Goal: Information Seeking & Learning: Learn about a topic

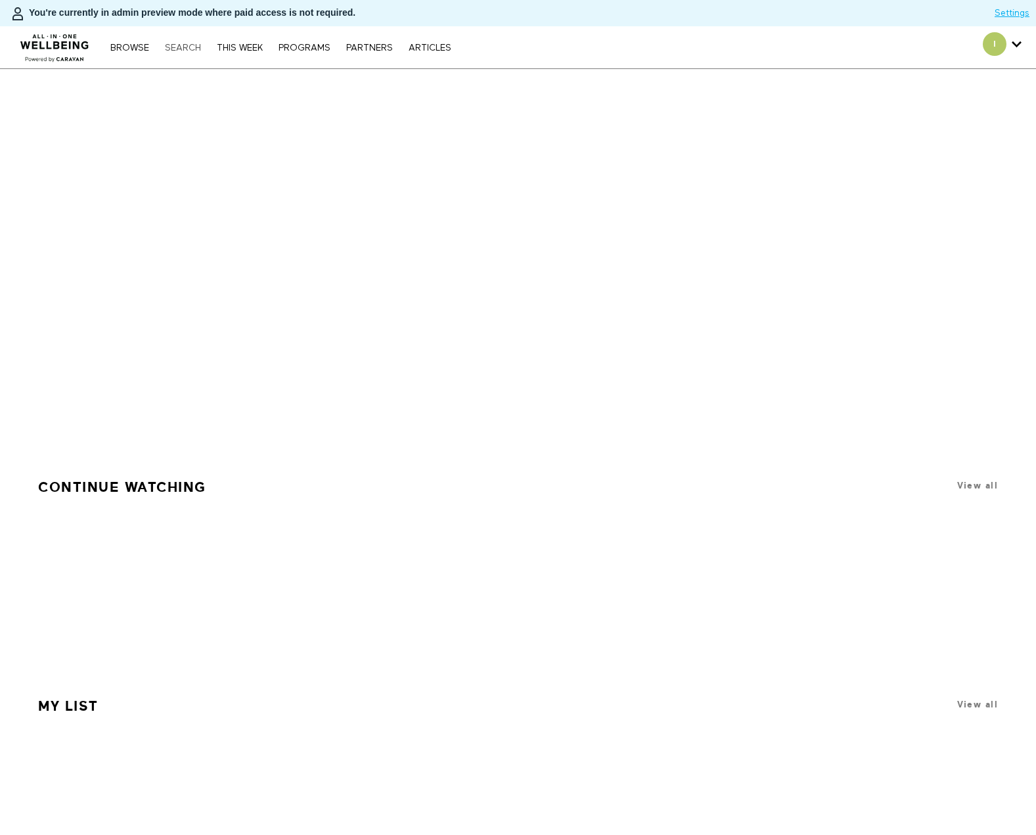
drag, startPoint x: 0, startPoint y: 0, endPoint x: 191, endPoint y: 49, distance: 197.5
click at [191, 49] on link "Search" at bounding box center [182, 47] width 49 height 9
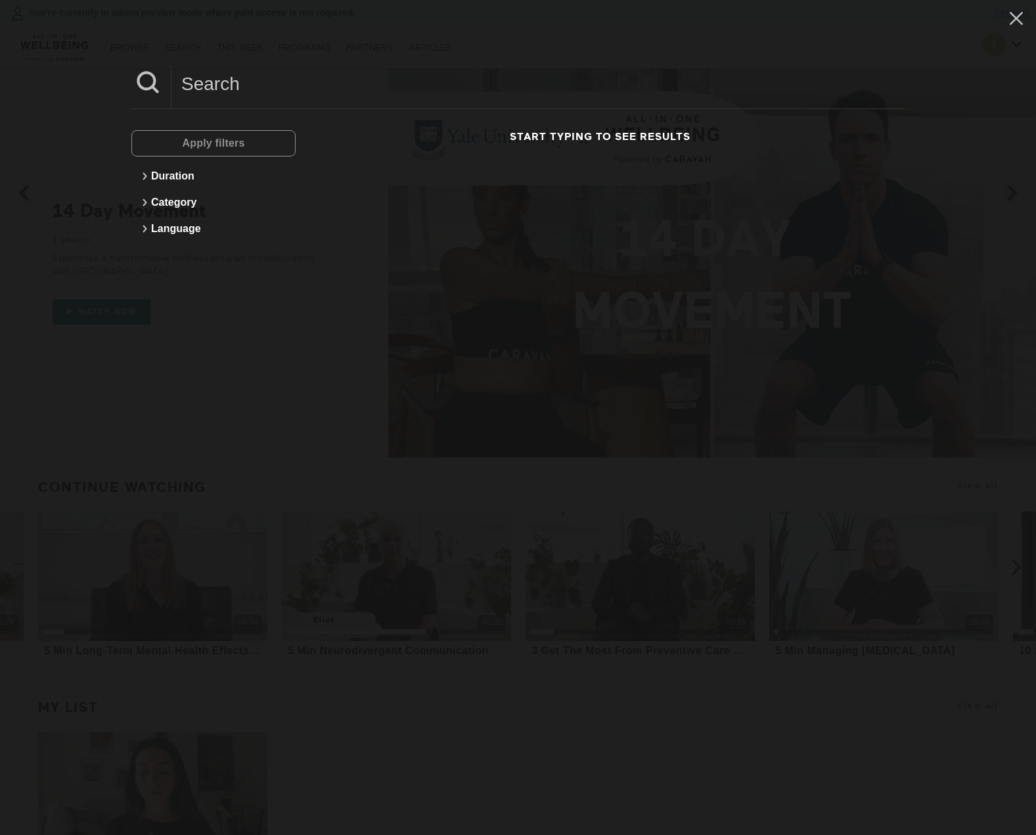
click at [281, 80] on input at bounding box center [538, 84] width 733 height 36
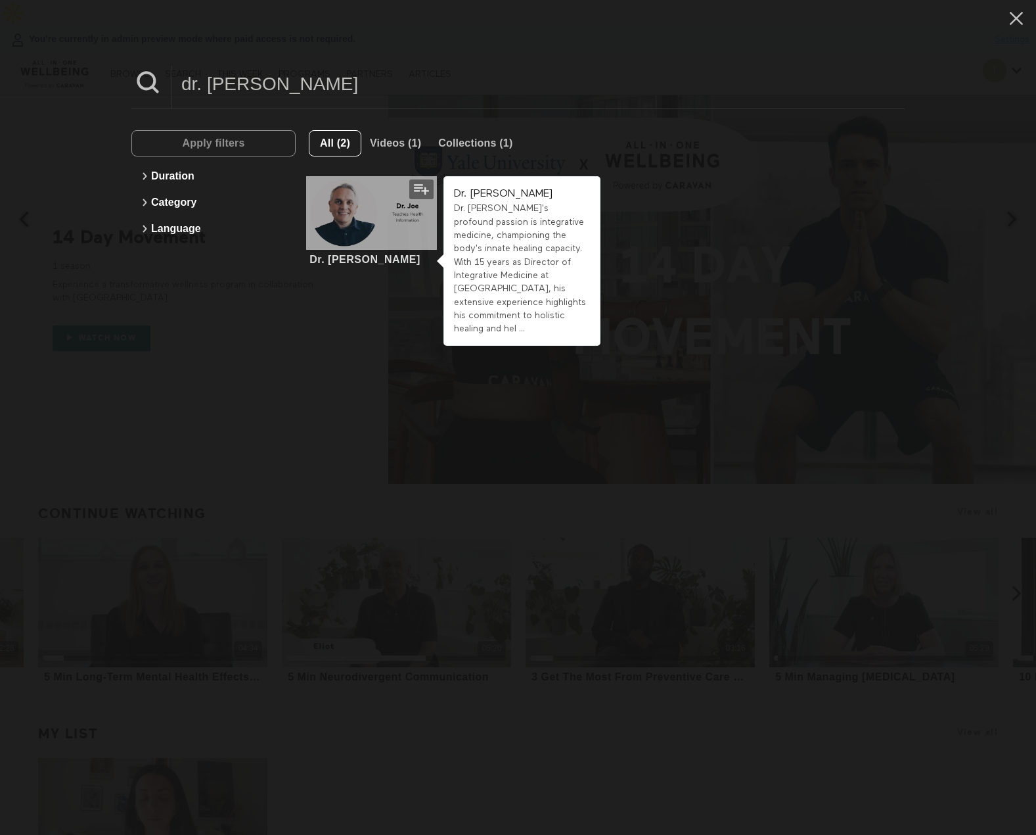
type input "dr. joe"
click at [387, 216] on div at bounding box center [371, 213] width 131 height 74
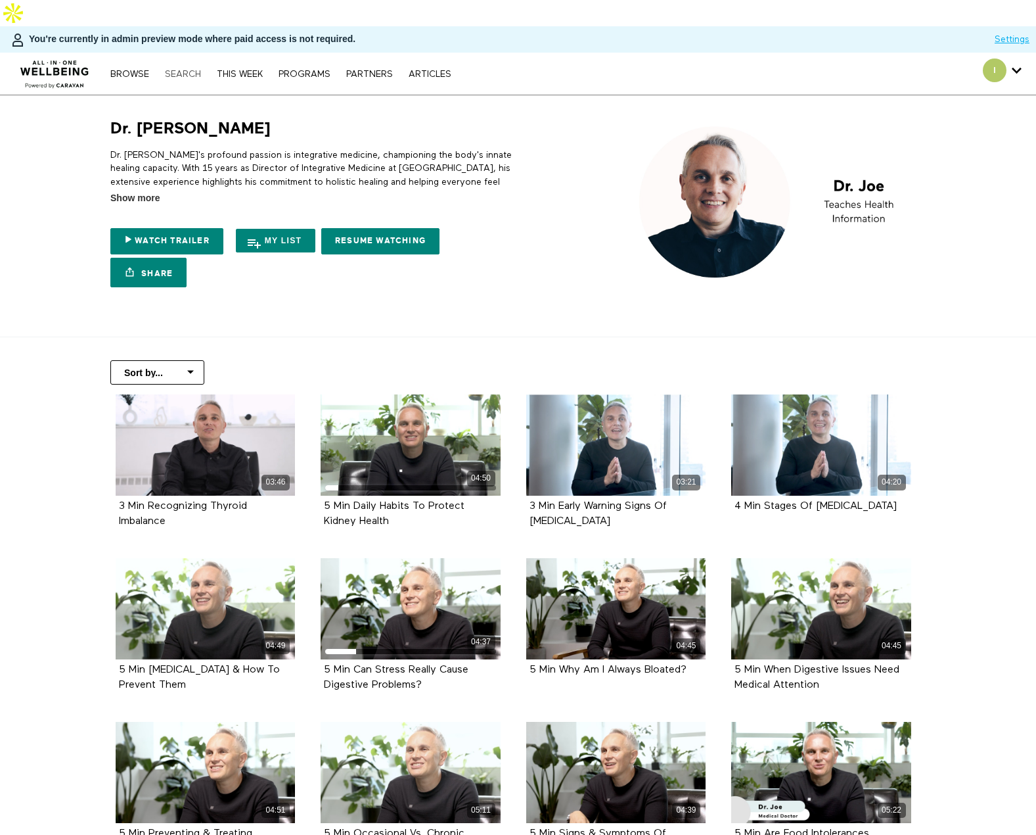
click at [179, 70] on link "Search" at bounding box center [182, 74] width 49 height 9
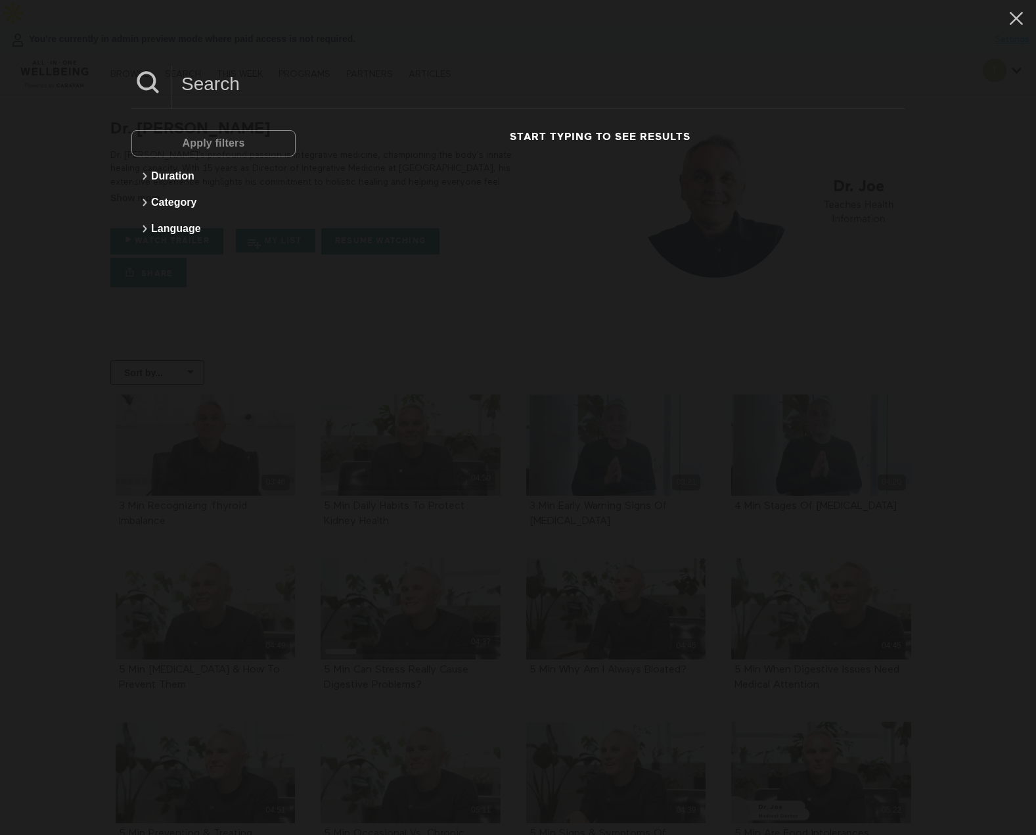
click at [209, 72] on input at bounding box center [538, 84] width 733 height 36
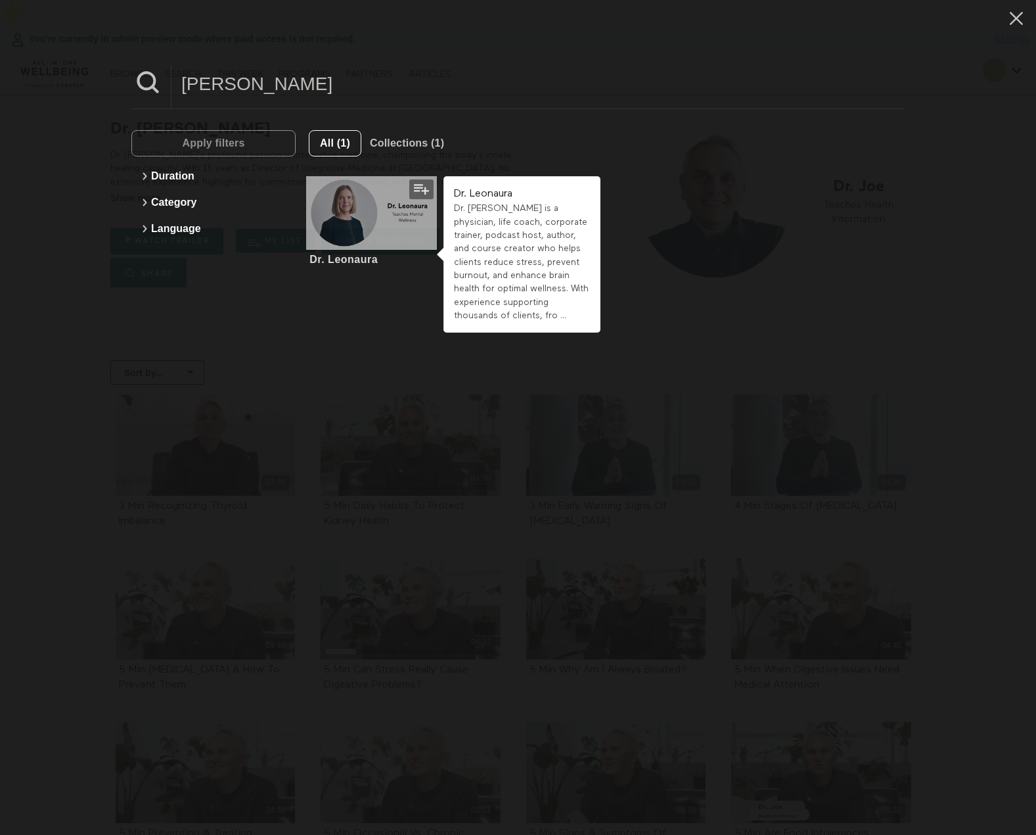
type input "leonara"
click at [378, 236] on div at bounding box center [371, 213] width 131 height 74
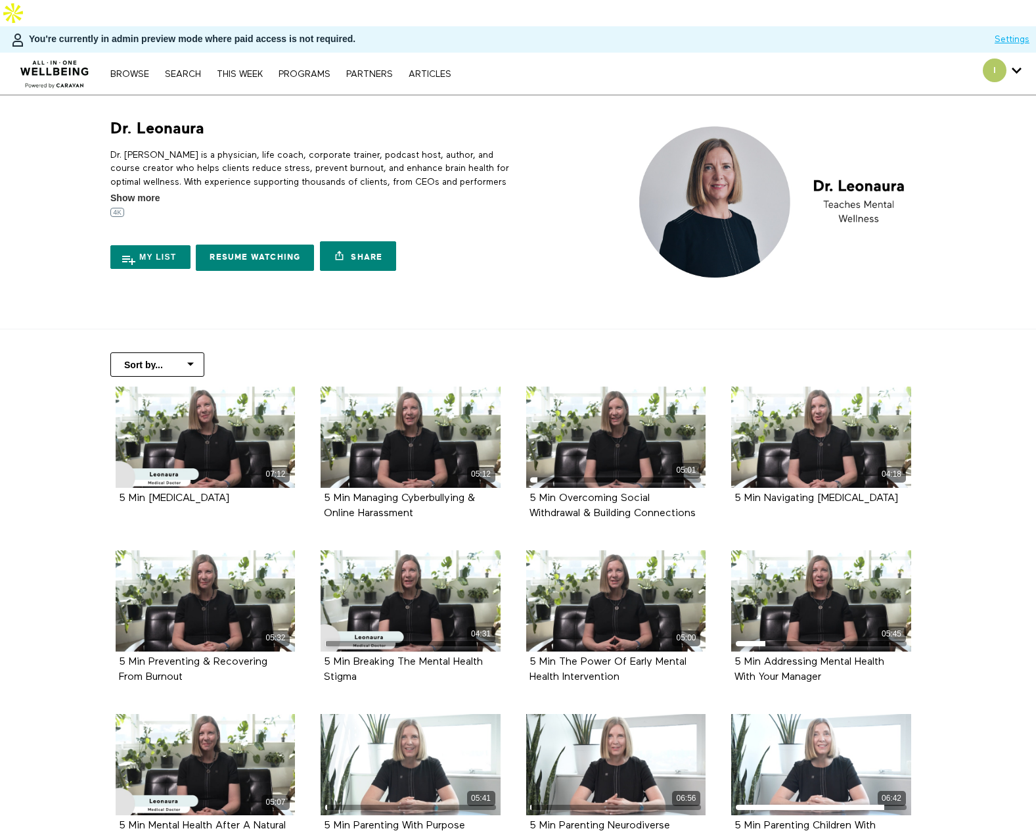
click at [185, 53] on div "Browse Search THIS WEEK PROGRAMS PARTNERS ARTICLES Account settings Manage Subs…" at bounding box center [356, 74] width 712 height 42
click at [183, 56] on div "Browse Search THIS WEEK PROGRAMS PARTNERS ARTICLES Account settings Manage Subs…" at bounding box center [356, 74] width 712 height 42
click at [184, 67] on nav "Browse Search THIS WEEK PROGRAMS PARTNERS ARTICLES Account settings Manage Subs…" at bounding box center [281, 73] width 354 height 13
click at [189, 70] on link "Search" at bounding box center [182, 74] width 49 height 9
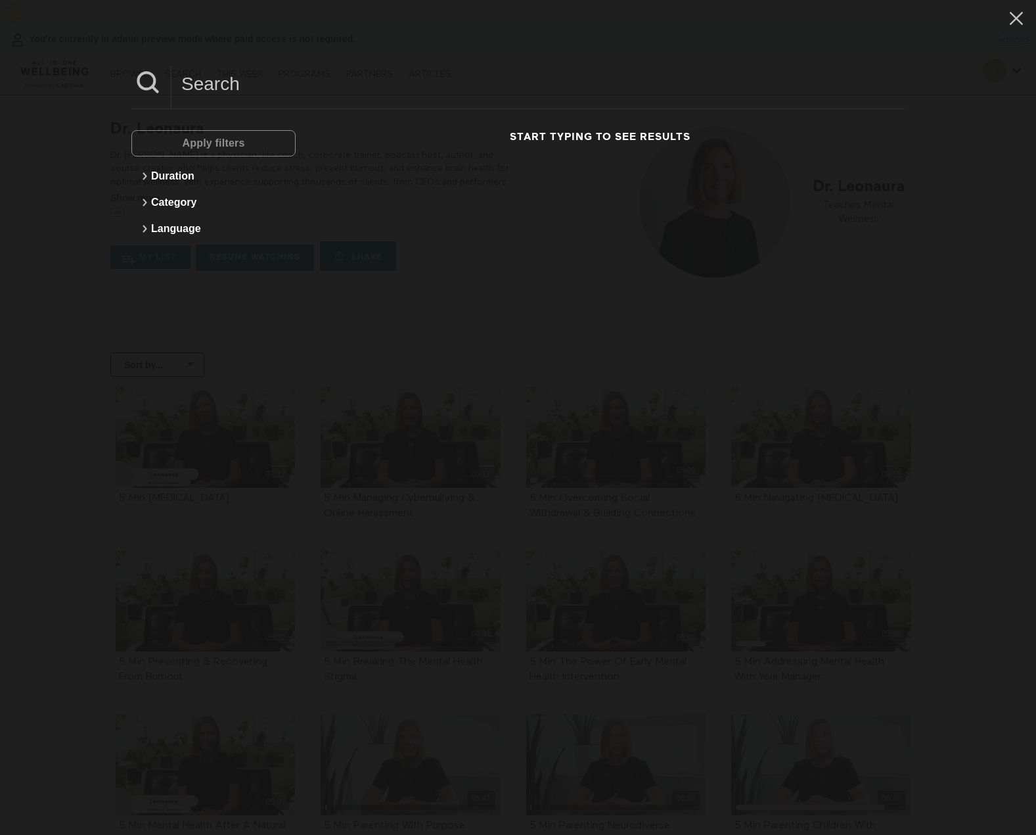
click at [192, 81] on input at bounding box center [538, 84] width 733 height 36
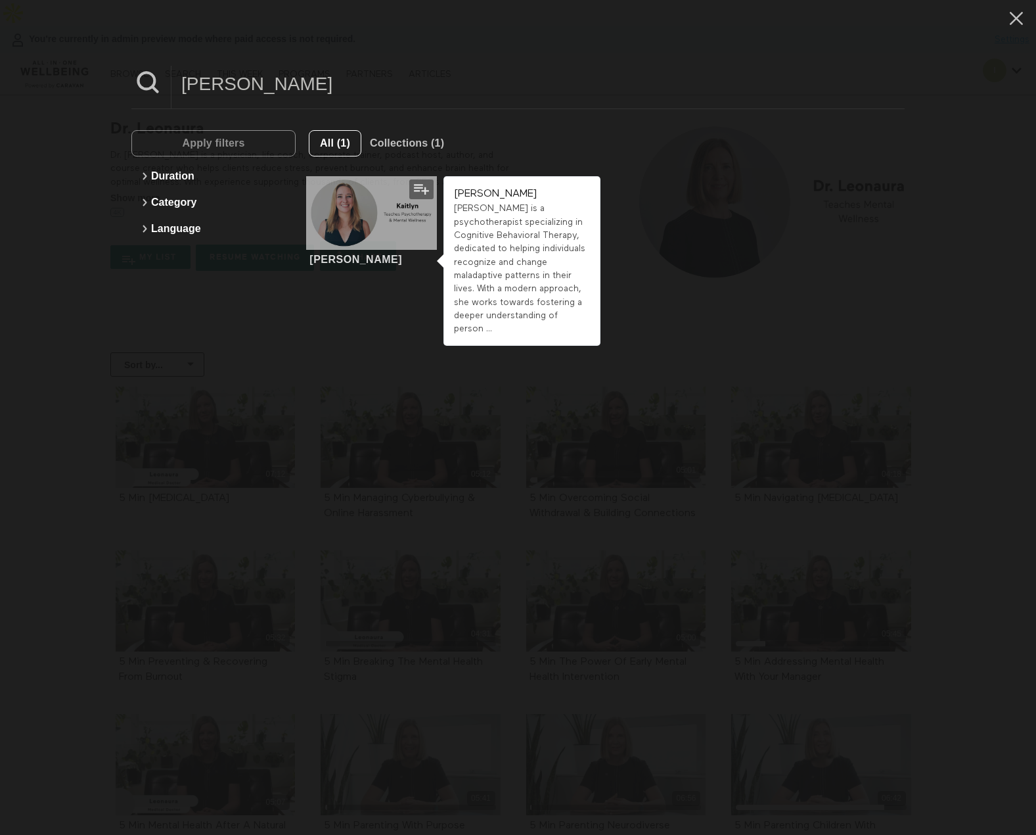
type input "kaitlyn"
click at [389, 223] on div at bounding box center [371, 213] width 131 height 74
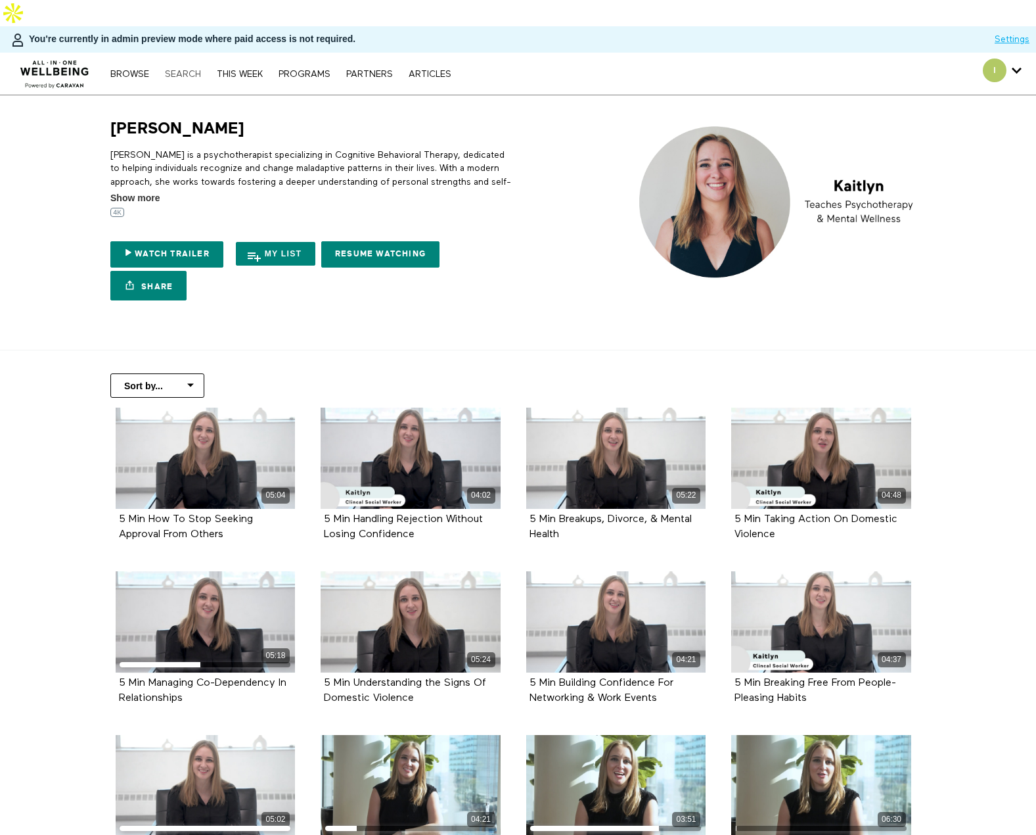
click at [172, 70] on link "Search" at bounding box center [182, 74] width 49 height 9
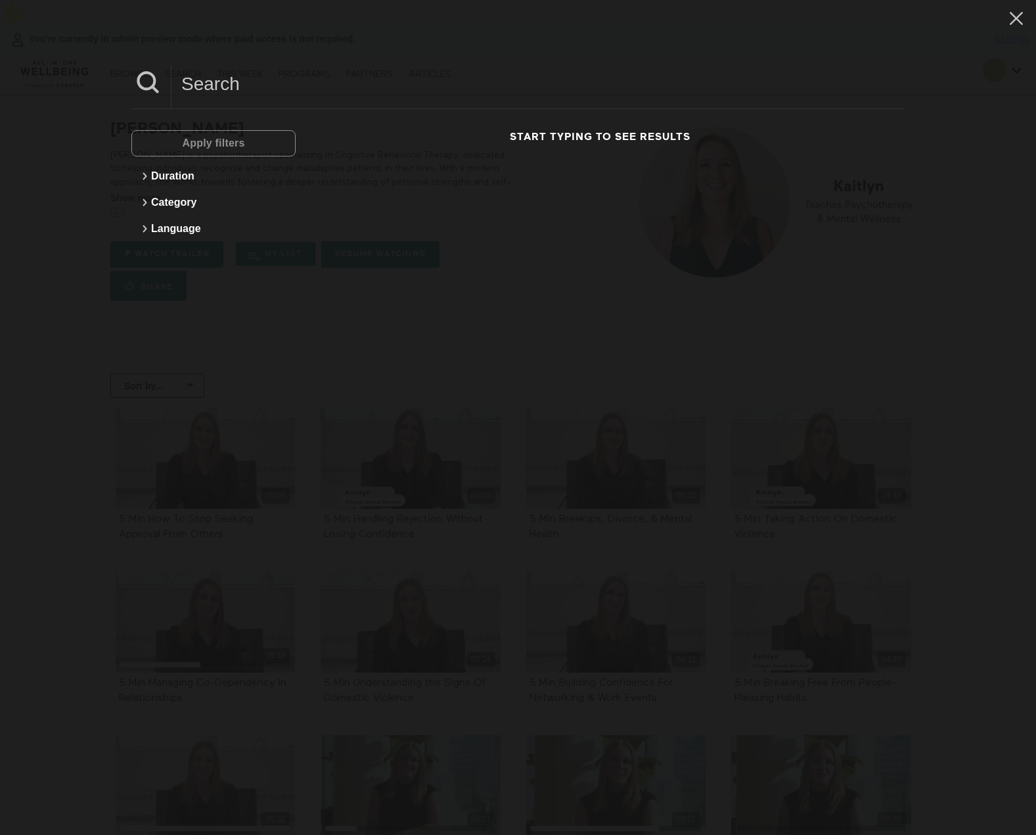
click at [219, 81] on input at bounding box center [538, 84] width 733 height 36
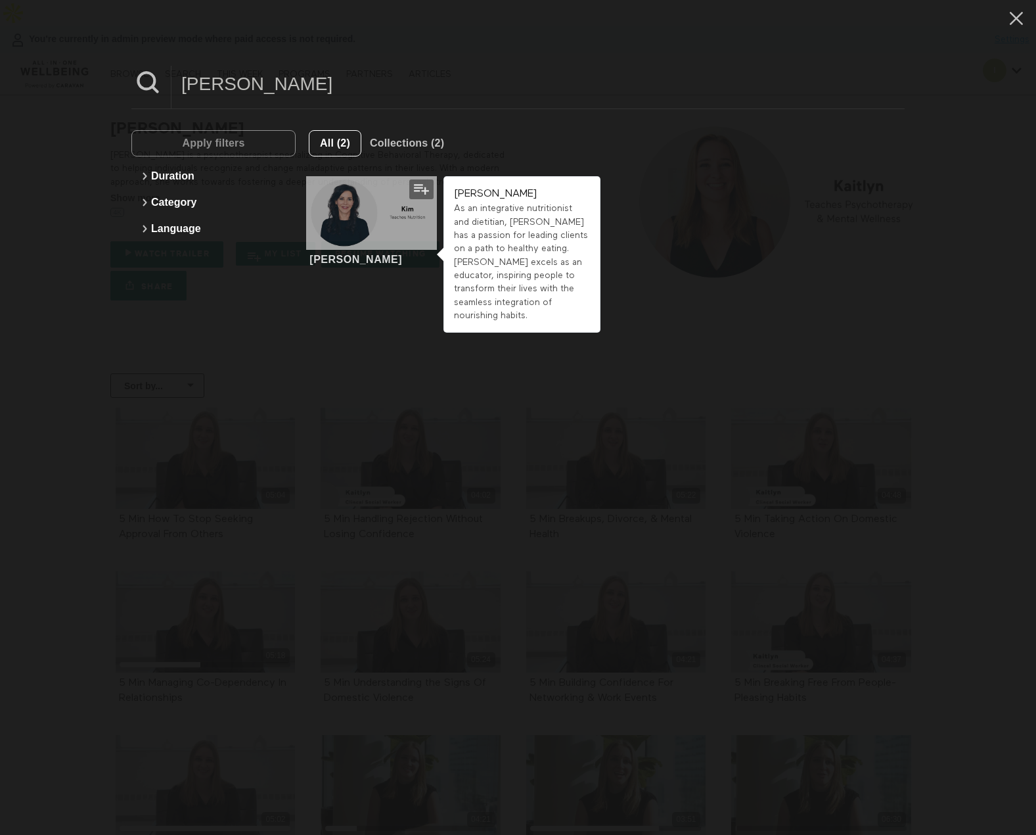
type input "kim"
click at [359, 241] on div at bounding box center [371, 213] width 131 height 74
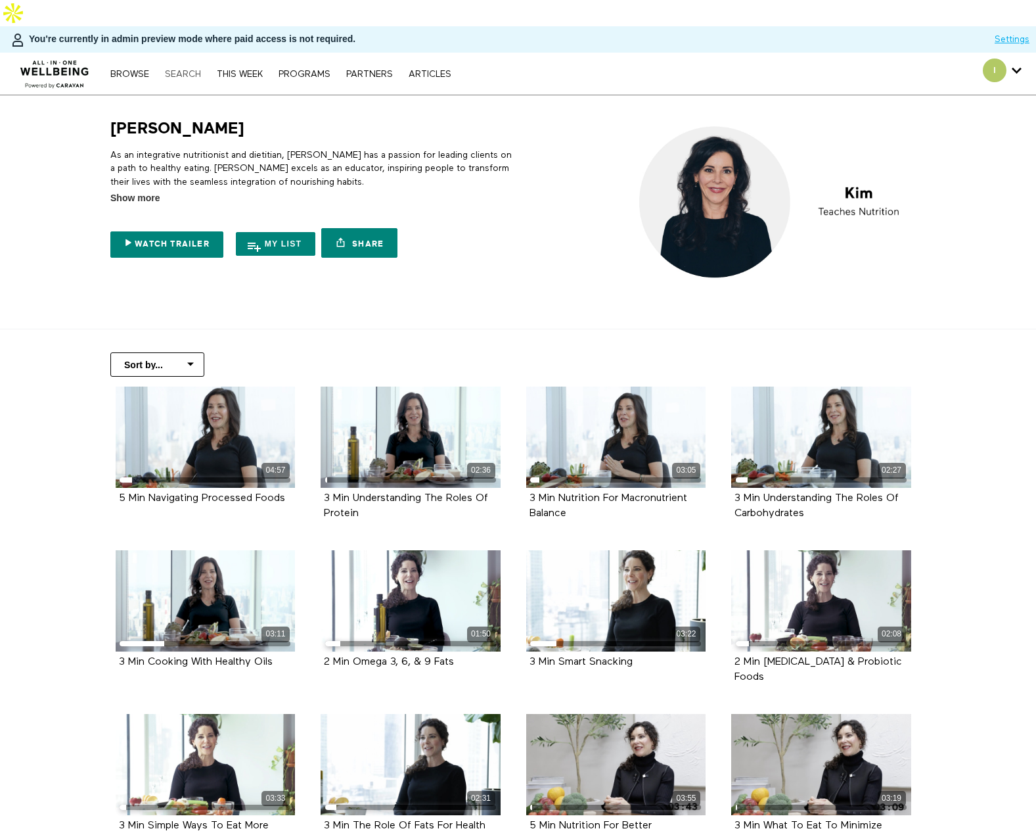
click at [187, 70] on link "Search" at bounding box center [182, 74] width 49 height 9
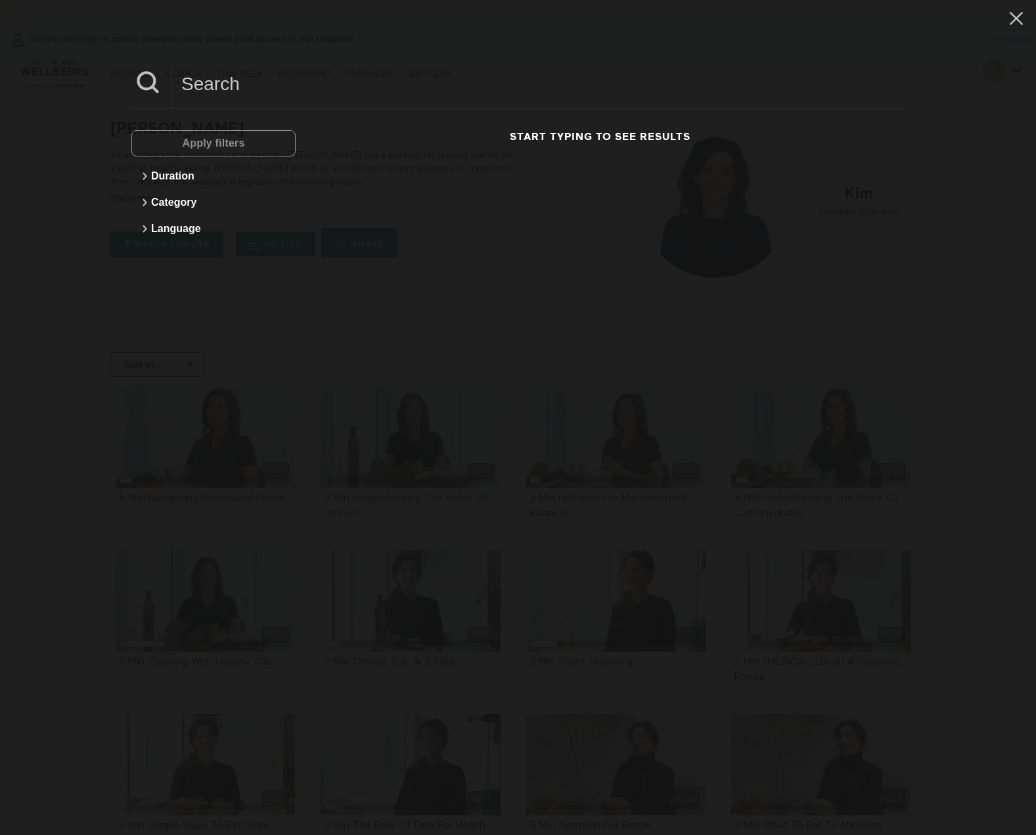
click at [285, 93] on input at bounding box center [538, 84] width 733 height 36
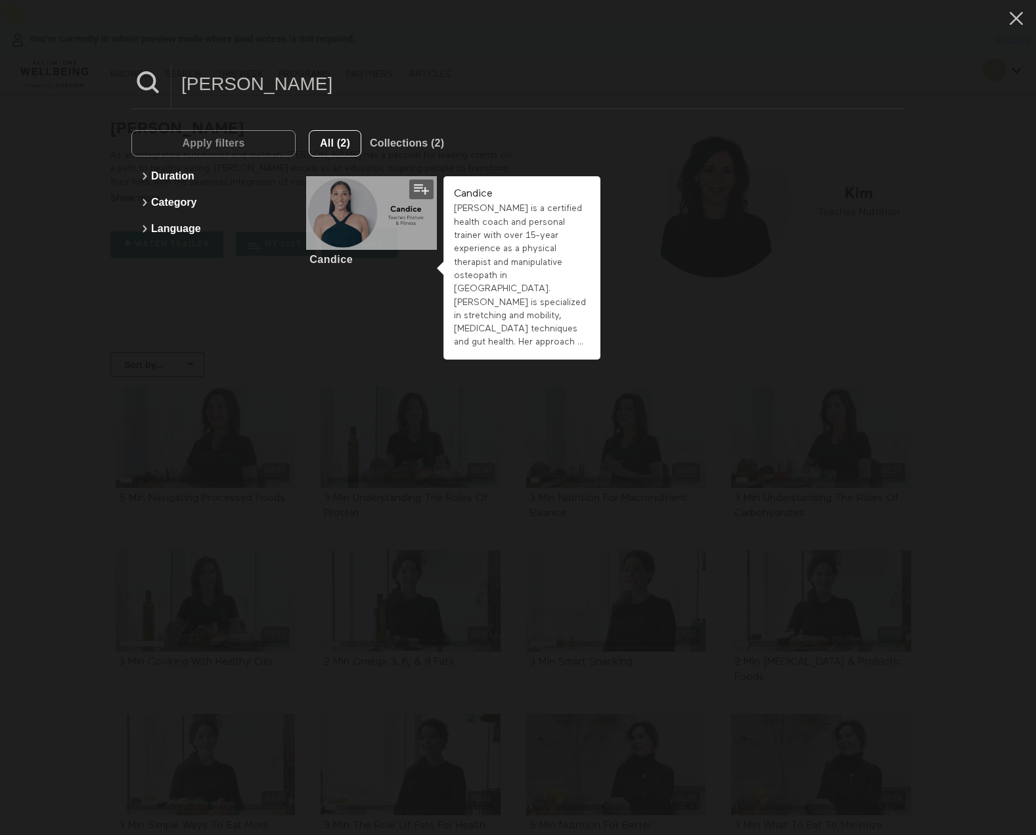
type input "[PERSON_NAME]"
click at [357, 239] on div at bounding box center [371, 213] width 131 height 74
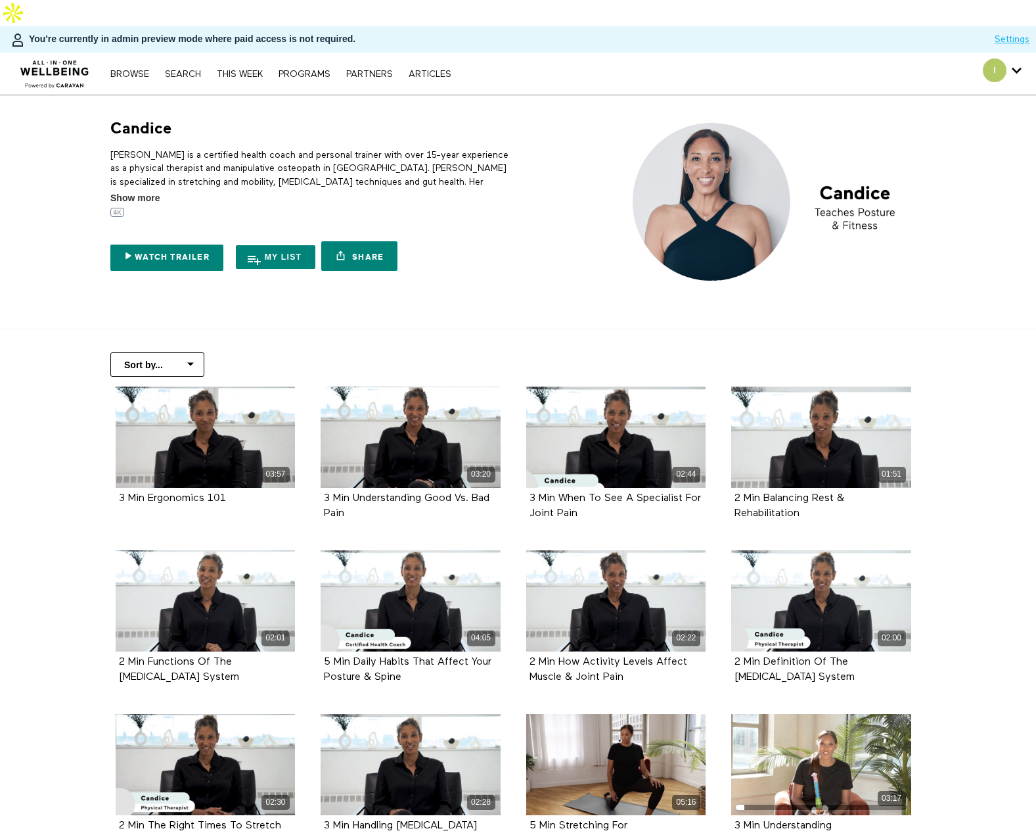
click at [187, 67] on nav "Browse Search THIS WEEK PROGRAMS PARTNERS ARTICLES Account settings Manage Subs…" at bounding box center [281, 73] width 354 height 13
click at [188, 70] on link "Search" at bounding box center [182, 74] width 49 height 9
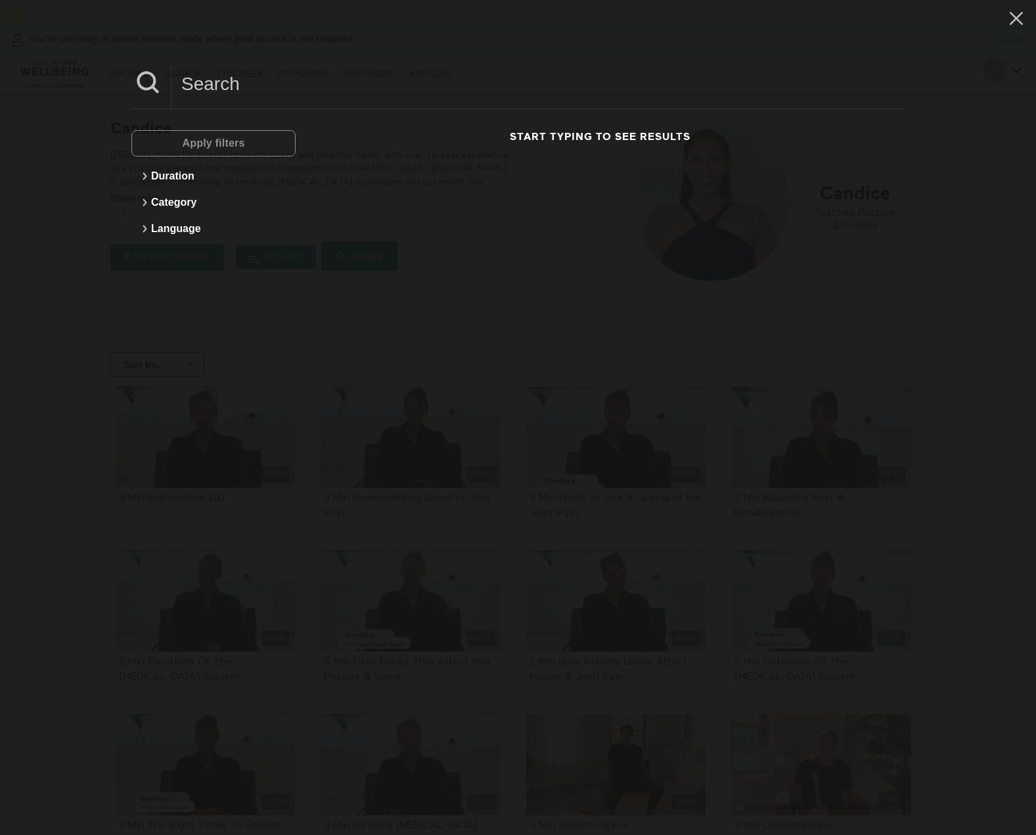
click at [224, 85] on input at bounding box center [538, 84] width 733 height 36
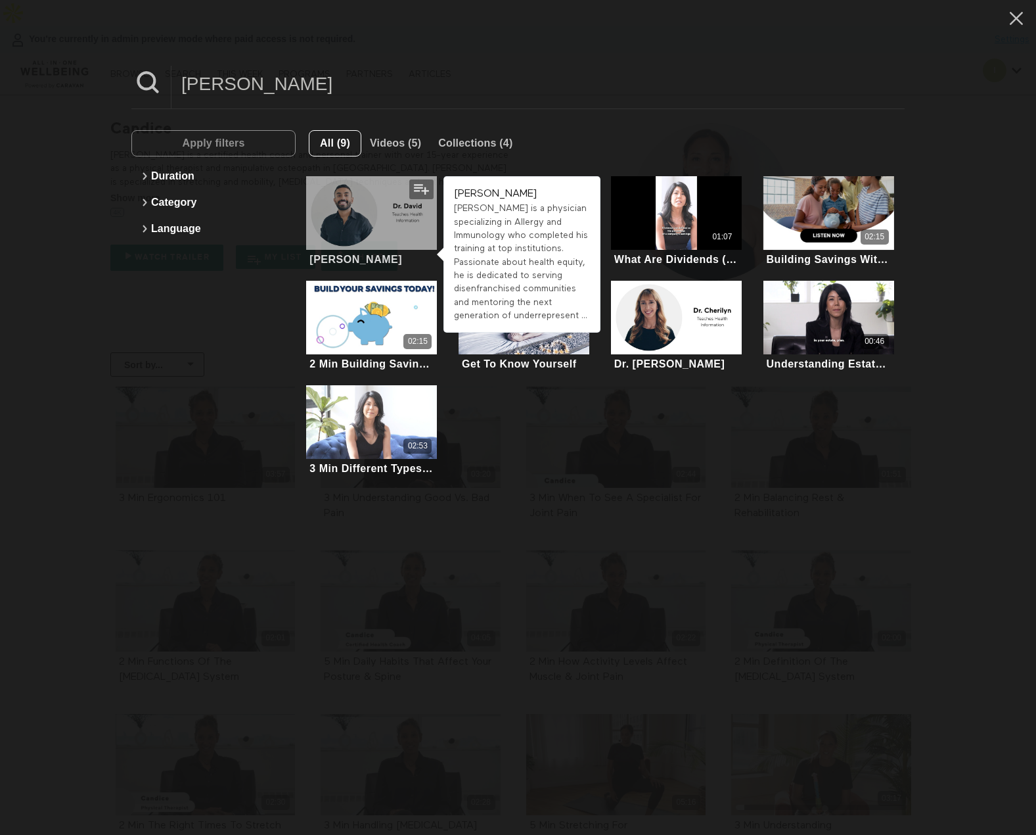
type input "david"
click at [348, 195] on div at bounding box center [371, 213] width 131 height 74
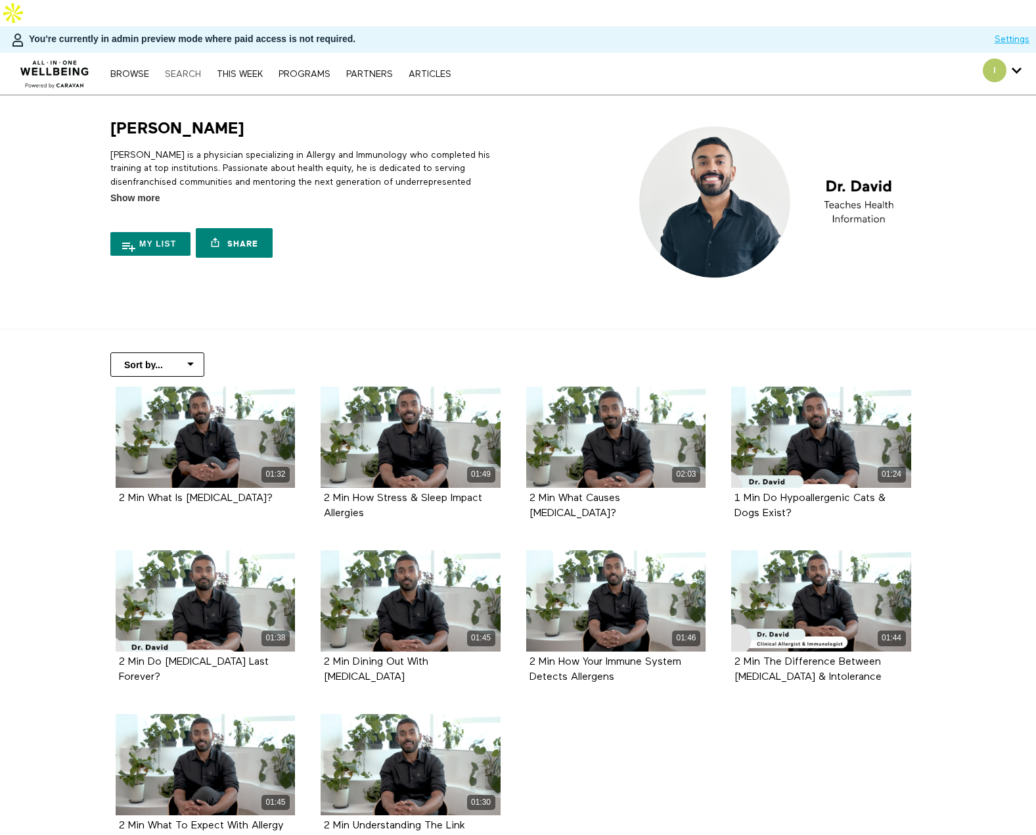
click at [175, 70] on link "Search" at bounding box center [182, 74] width 49 height 9
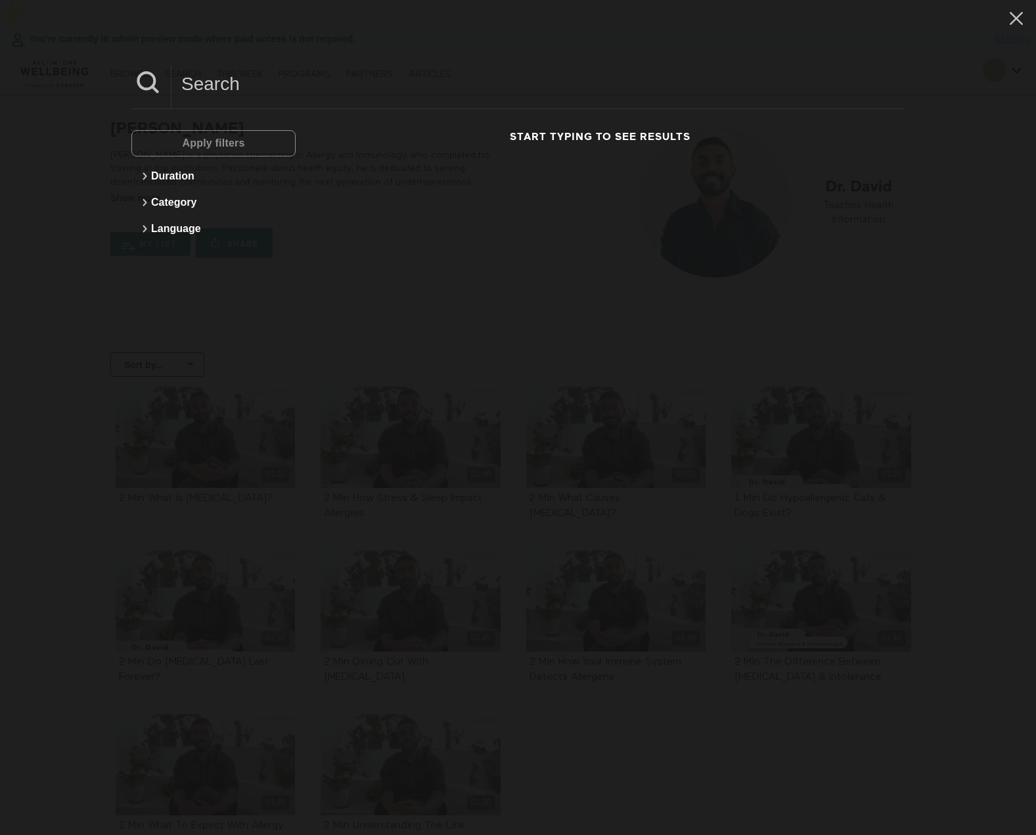
click at [237, 79] on input at bounding box center [538, 84] width 733 height 36
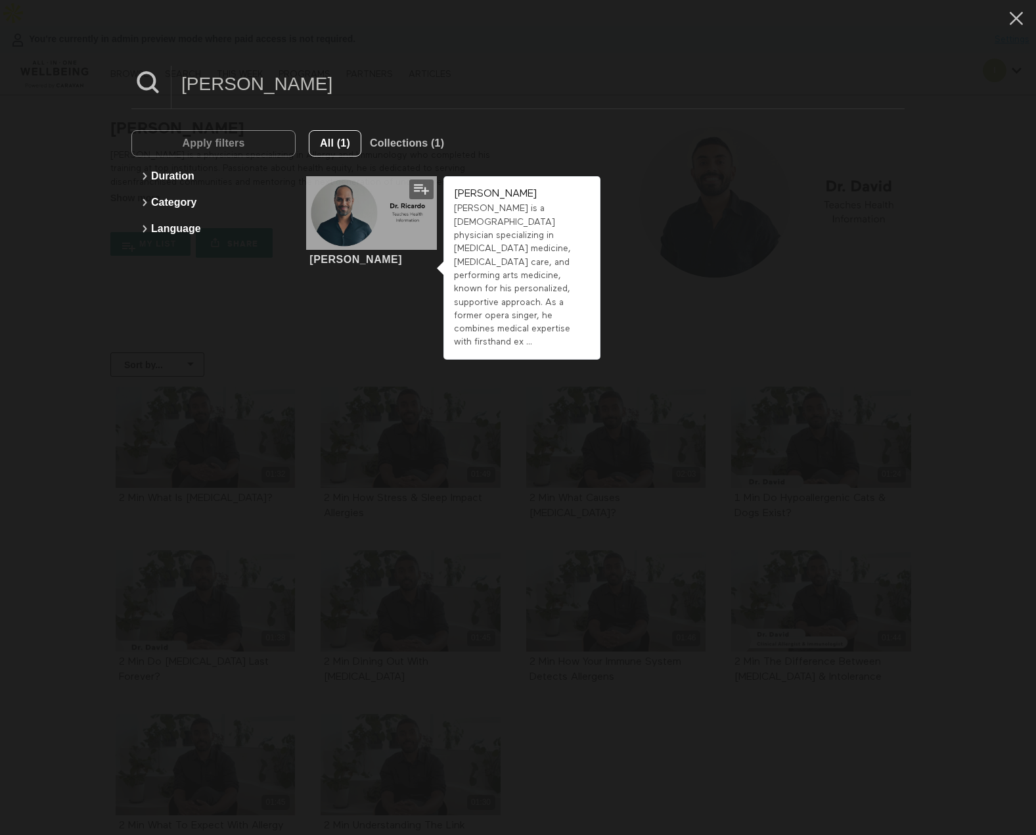
type input "[PERSON_NAME]"
click at [348, 219] on div at bounding box center [371, 213] width 131 height 74
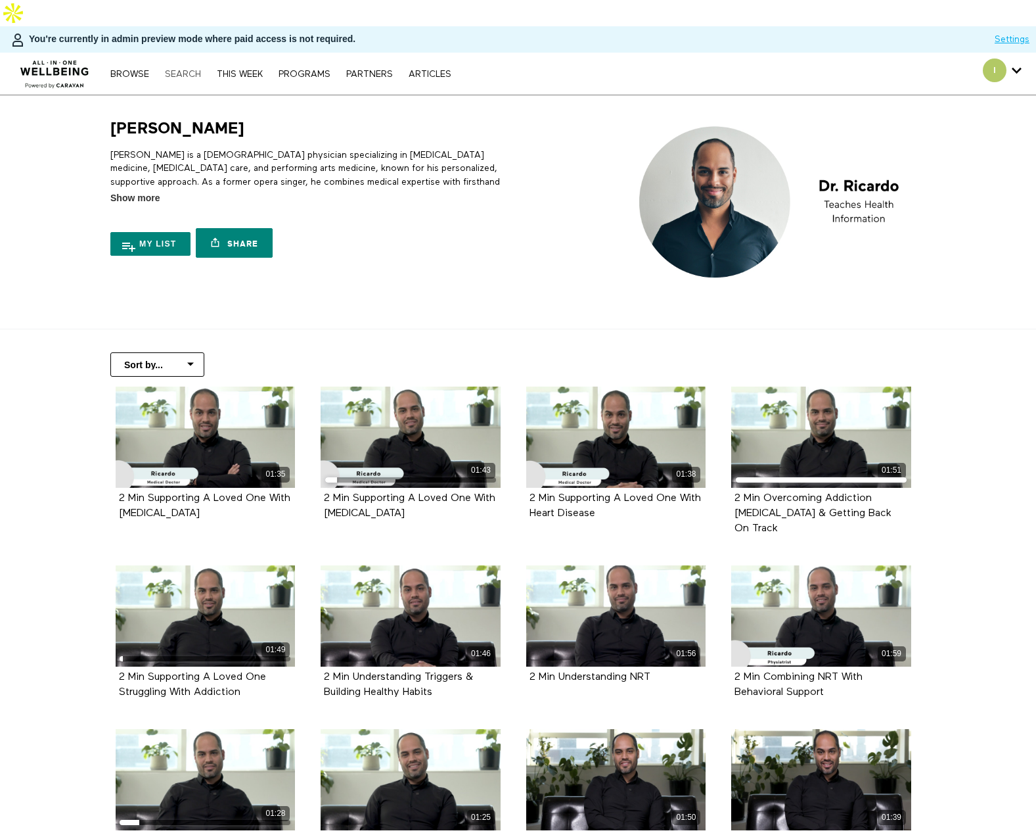
click at [187, 70] on link "Search" at bounding box center [182, 74] width 49 height 9
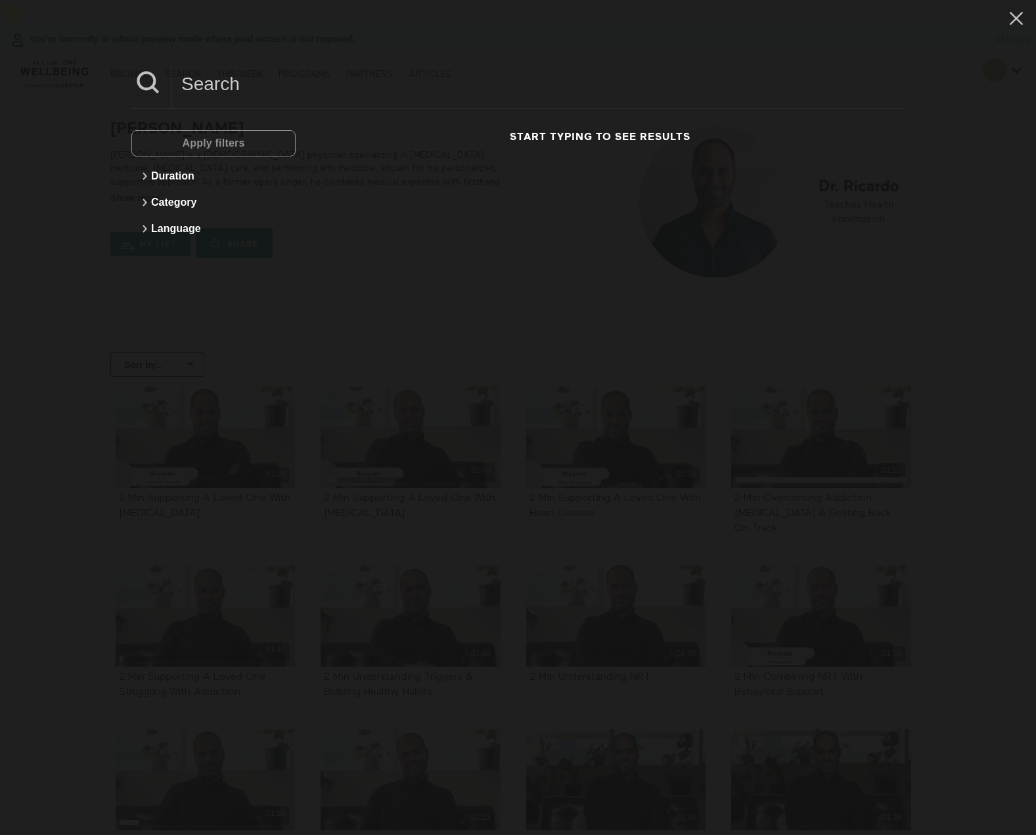
click at [333, 85] on input at bounding box center [538, 84] width 733 height 36
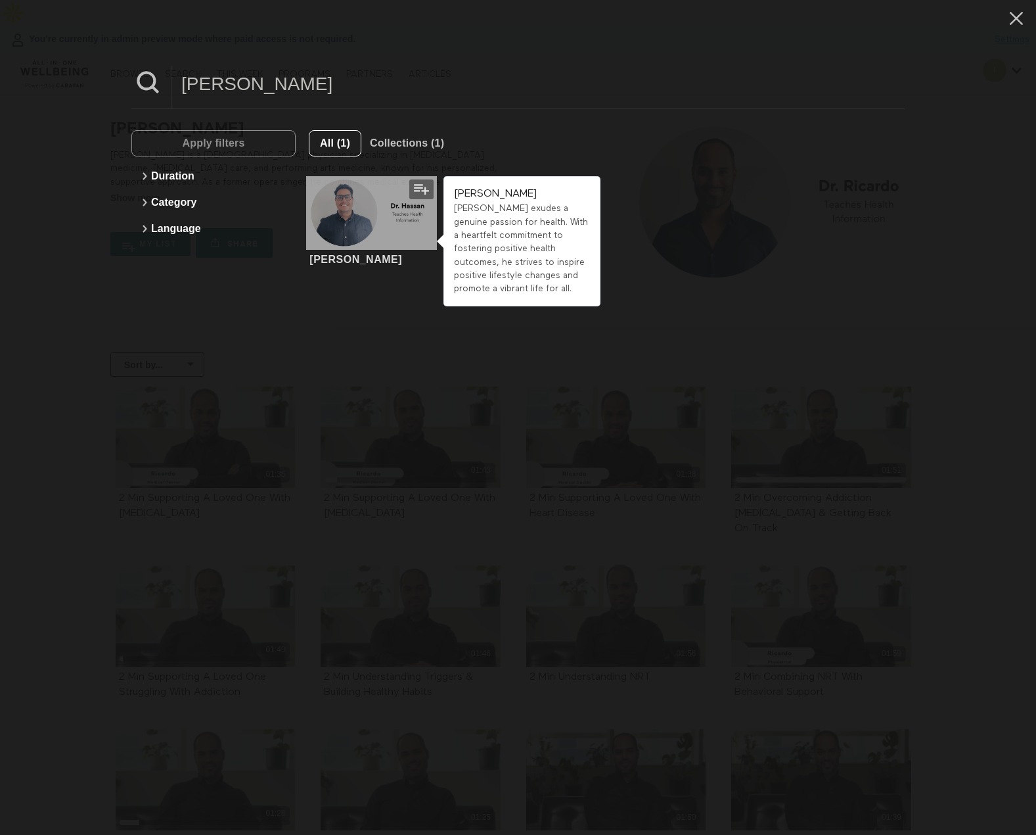
type input "hassan"
click at [321, 222] on div at bounding box center [371, 213] width 131 height 74
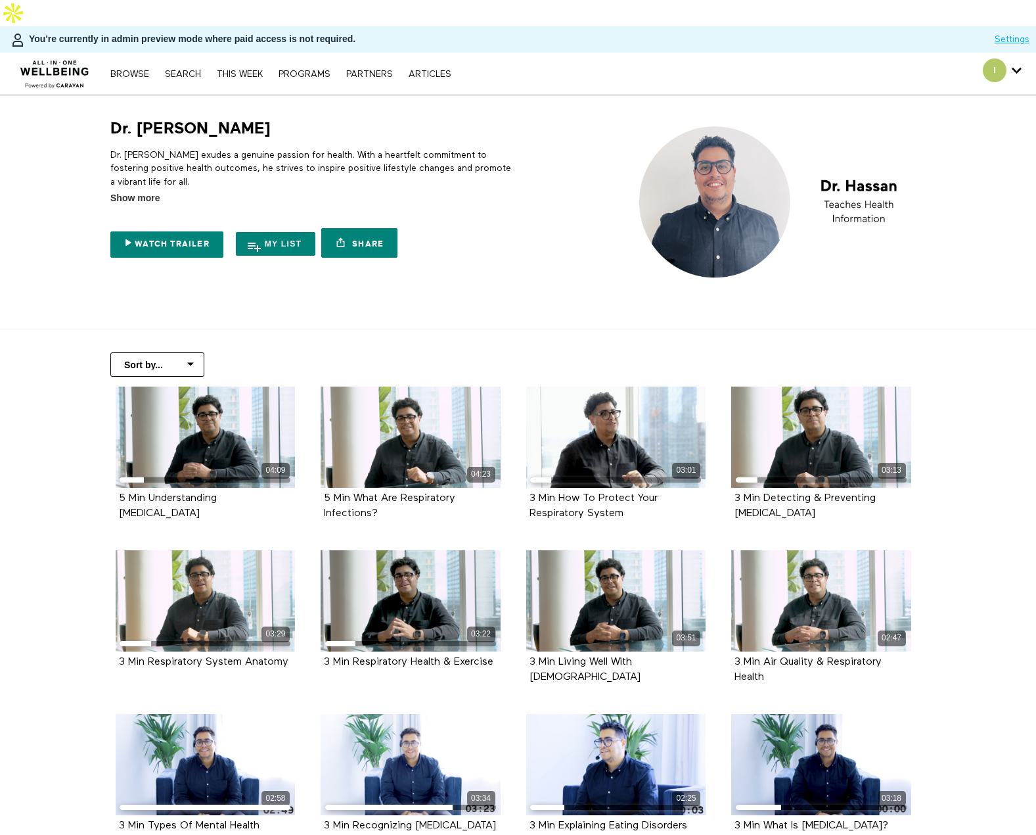
click at [177, 67] on nav "Browse Search THIS WEEK PROGRAMS PARTNERS ARTICLES Account settings Manage Subs…" at bounding box center [281, 73] width 354 height 13
click at [183, 70] on link "Search" at bounding box center [182, 74] width 49 height 9
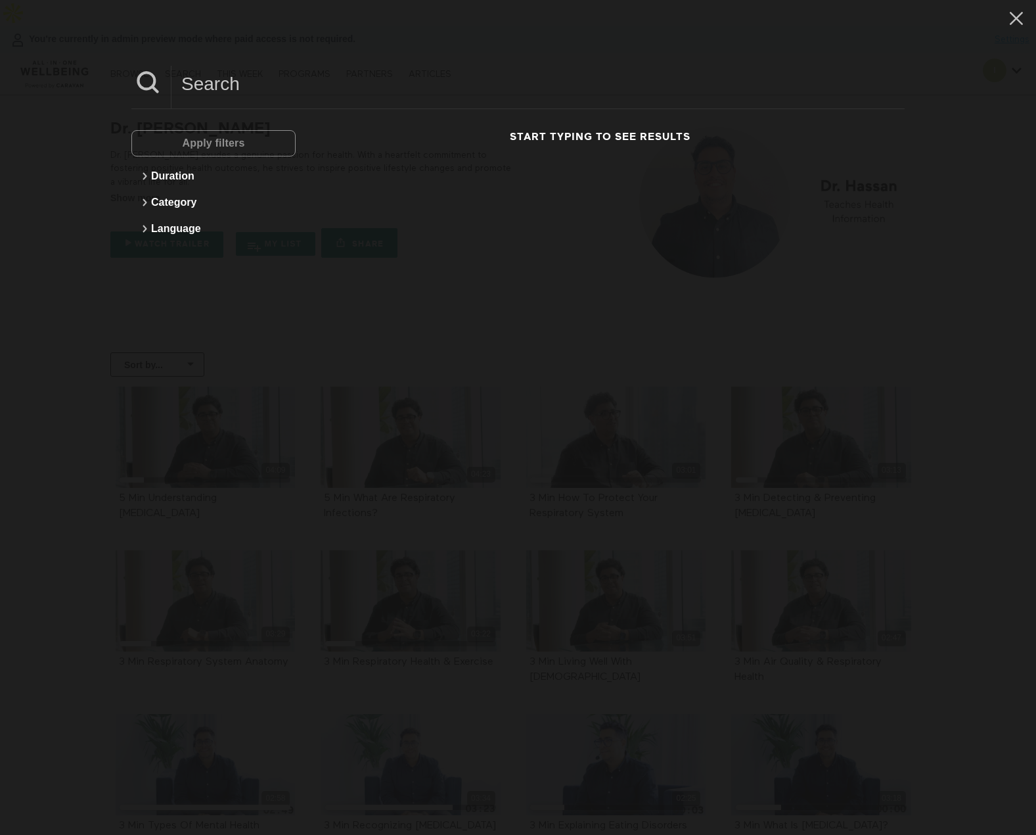
click at [192, 83] on input at bounding box center [538, 84] width 733 height 36
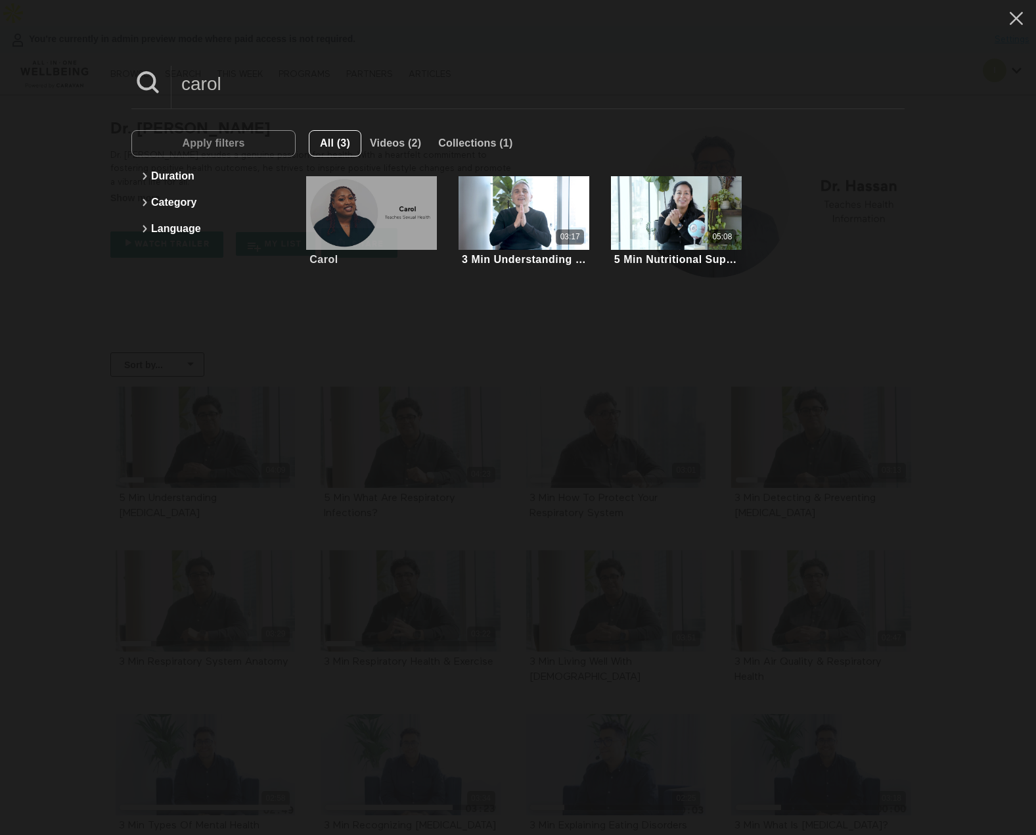
type input "carol"
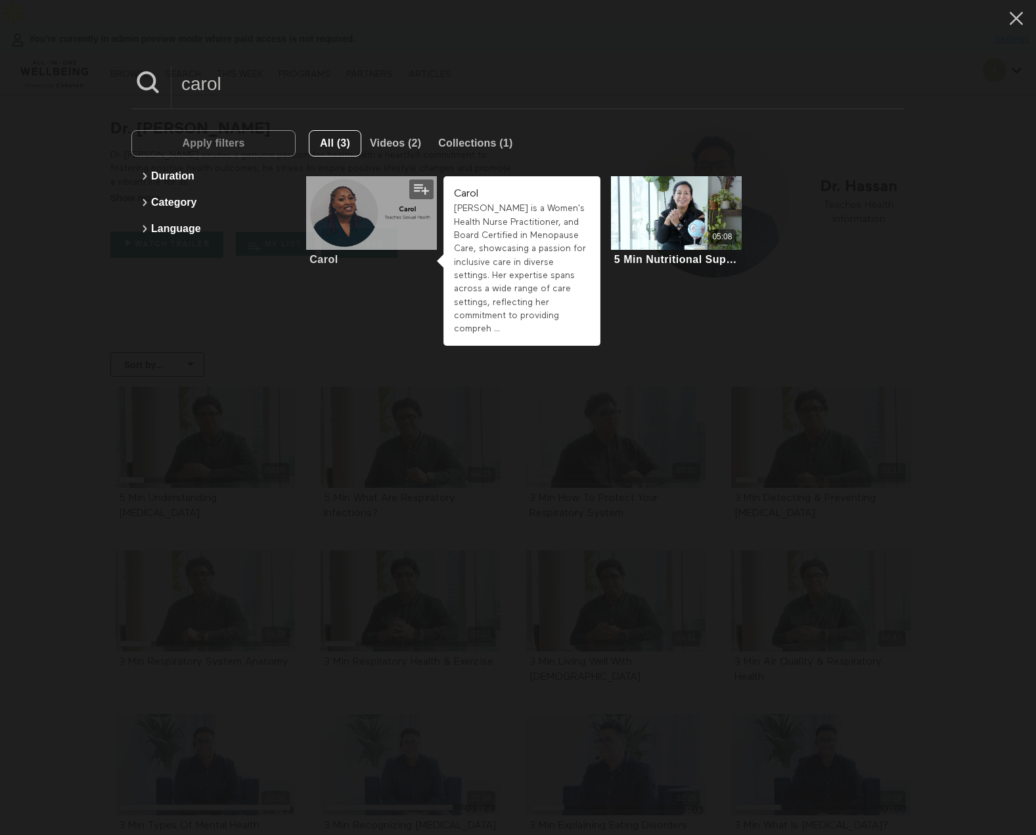
click at [347, 193] on div at bounding box center [371, 213] width 131 height 74
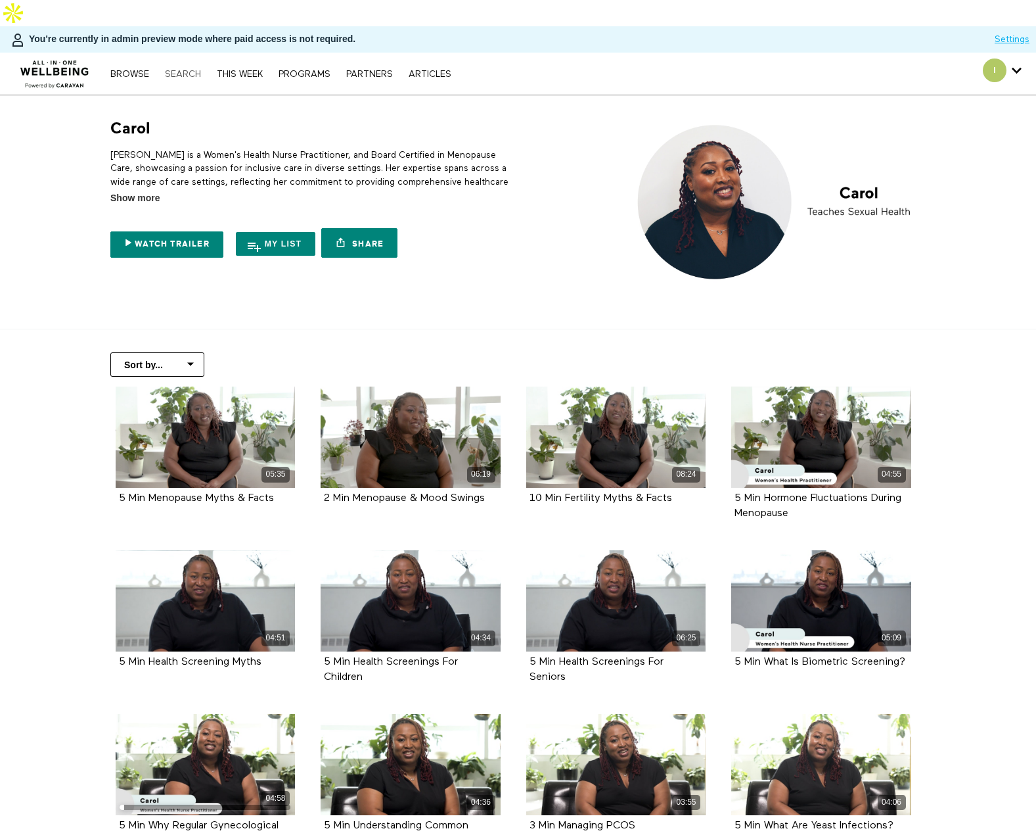
click at [181, 70] on link "Search" at bounding box center [182, 74] width 49 height 9
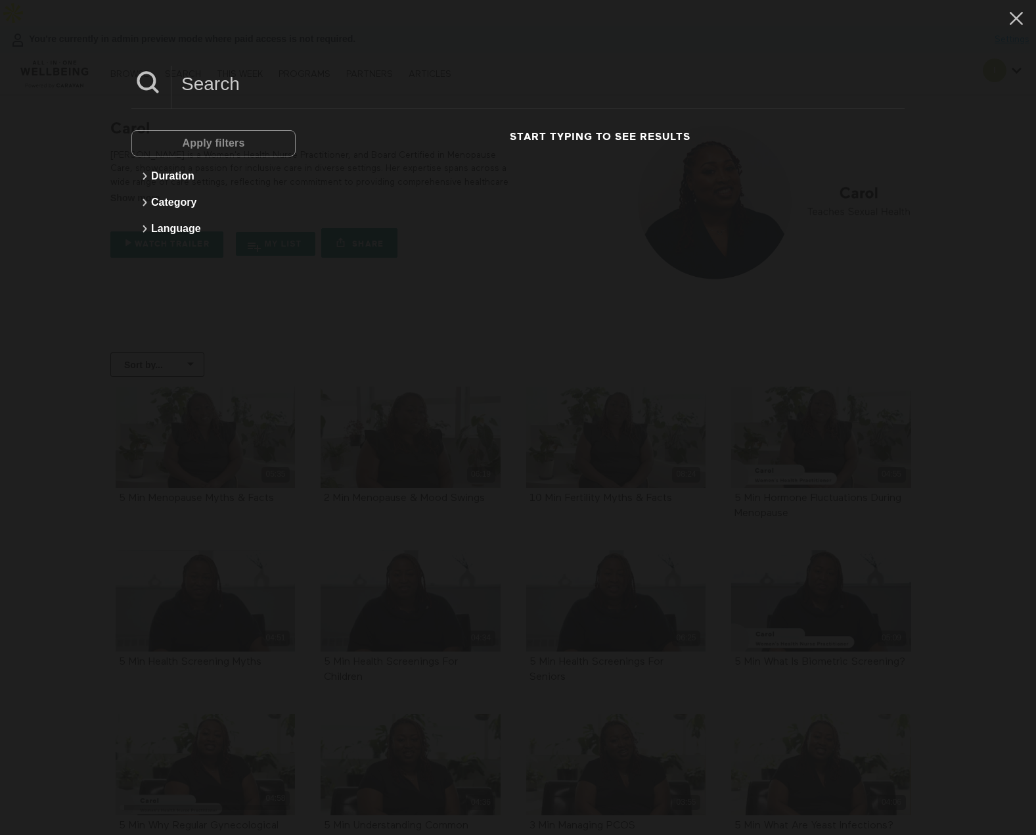
click at [254, 99] on input at bounding box center [538, 84] width 733 height 36
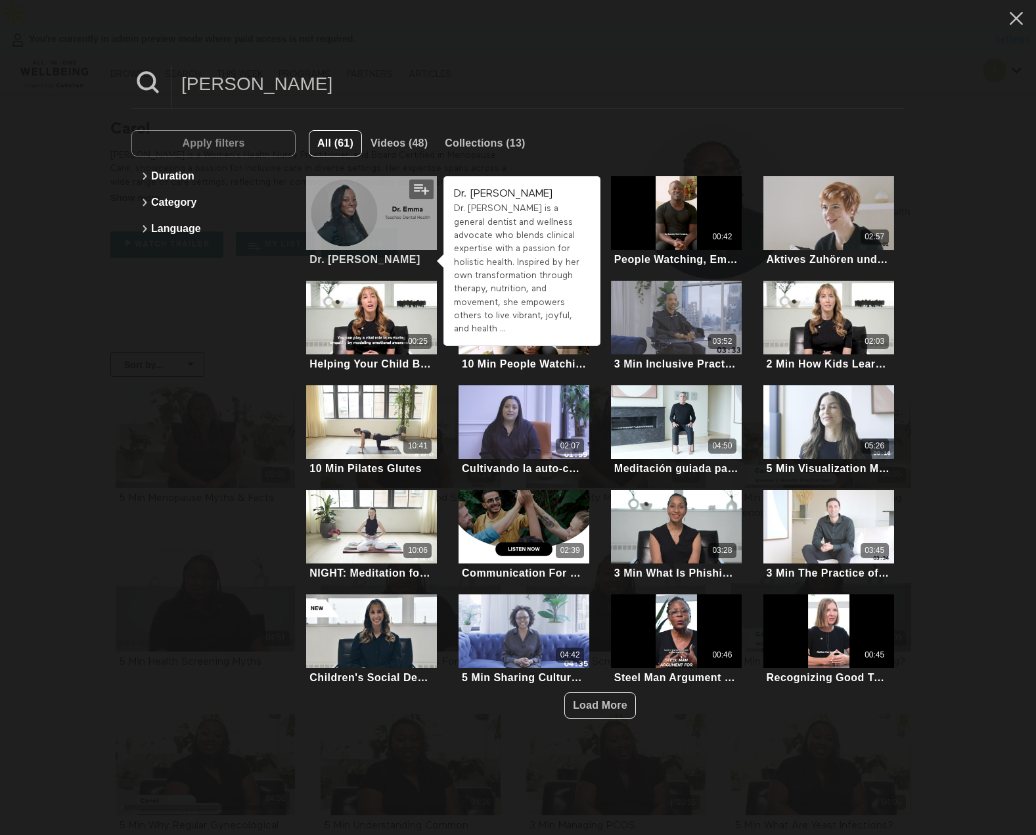
type input "emma"
click at [369, 224] on div at bounding box center [371, 213] width 131 height 74
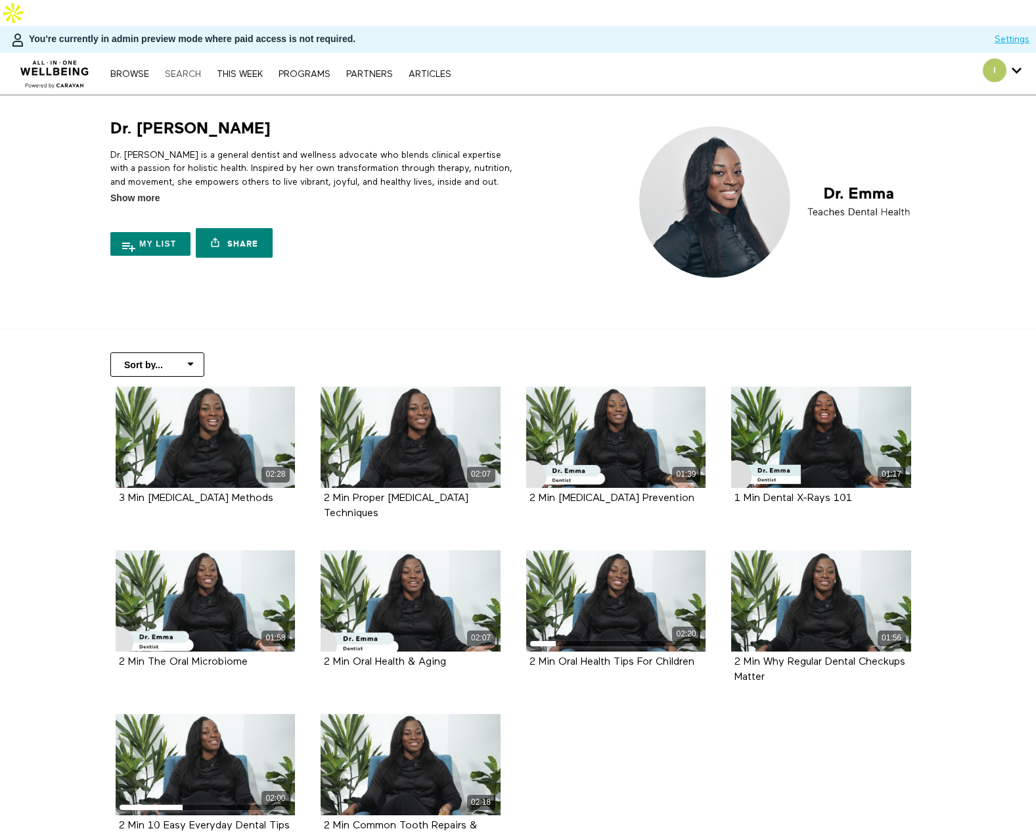
click at [188, 70] on link "Search" at bounding box center [182, 74] width 49 height 9
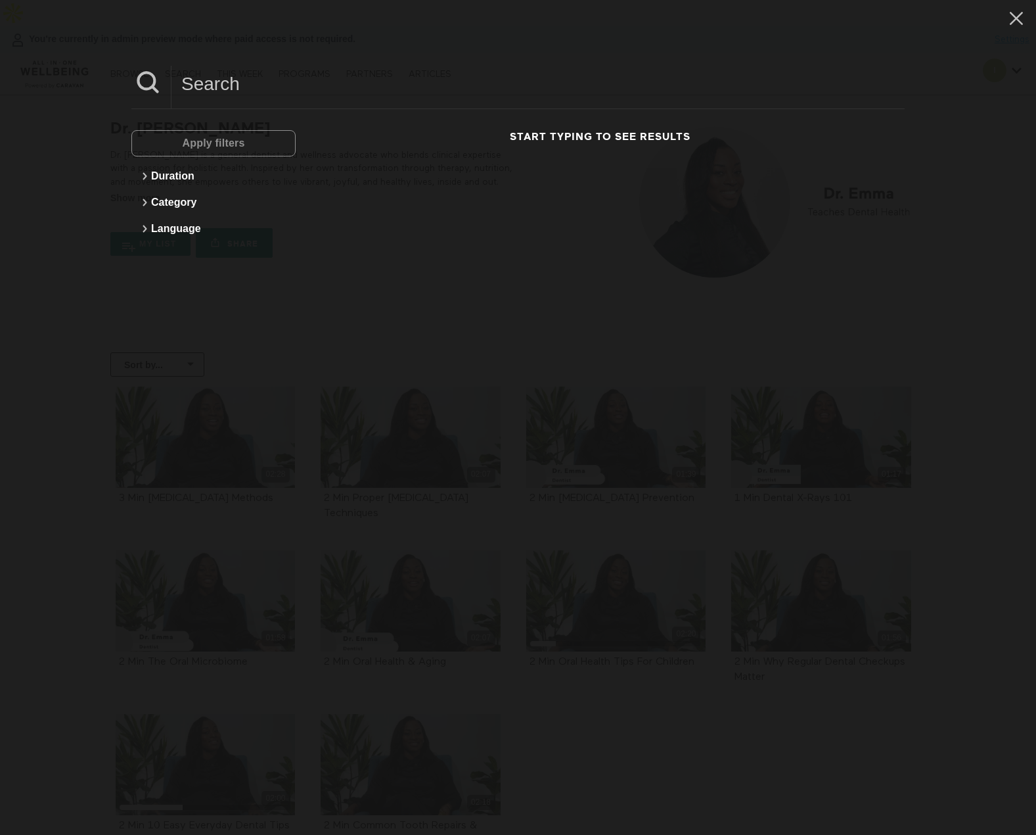
click at [219, 80] on input at bounding box center [538, 84] width 733 height 36
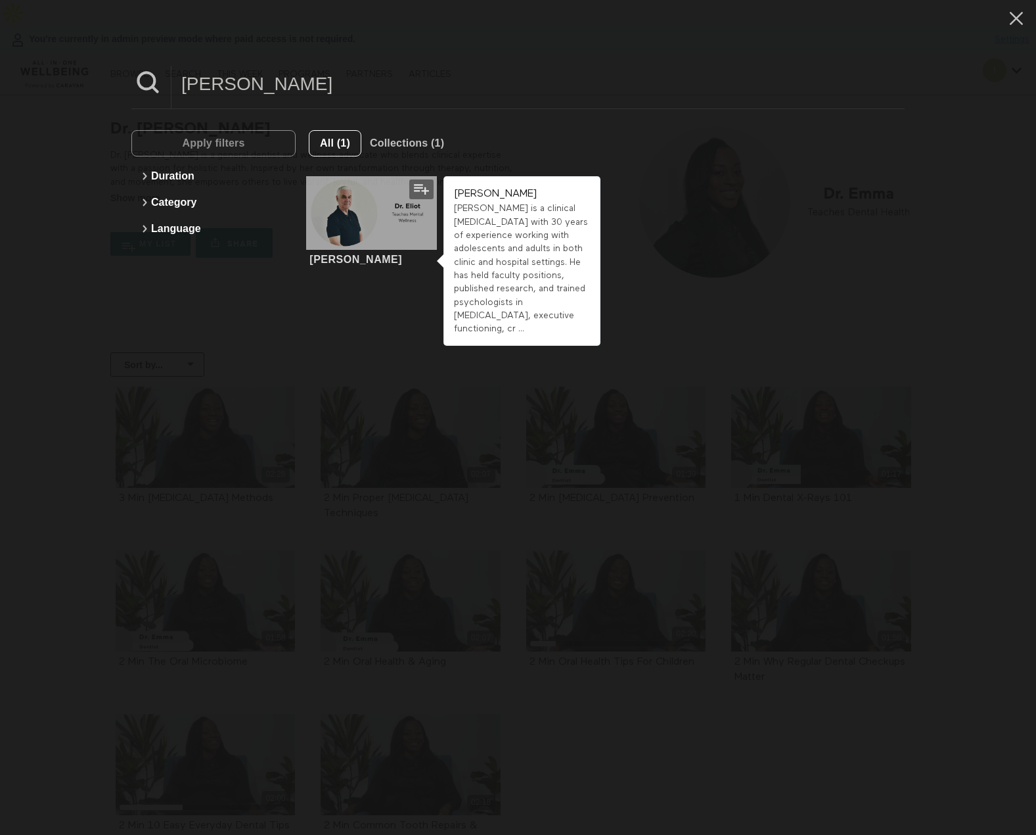
type input "[PERSON_NAME]"
click at [393, 231] on div at bounding box center [371, 213] width 131 height 74
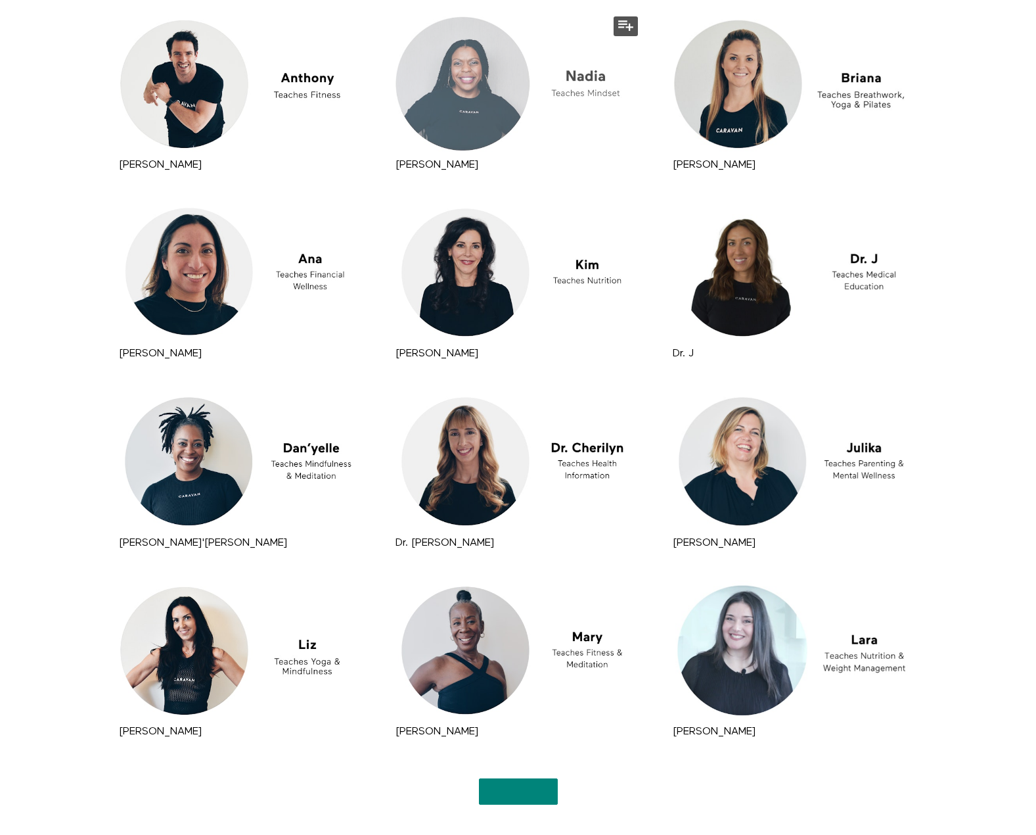
scroll to position [1137, 0]
